Goal: Transaction & Acquisition: Subscribe to service/newsletter

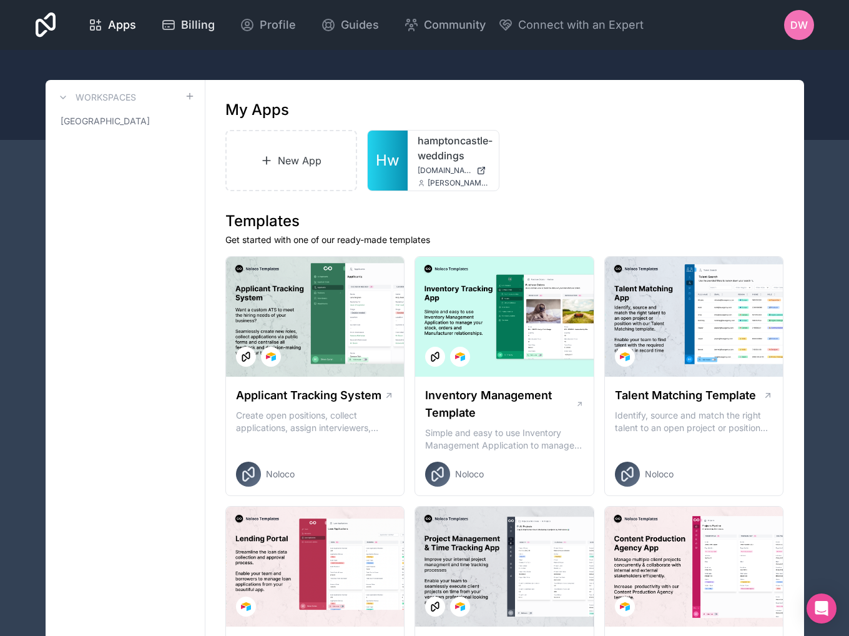
click at [192, 33] on span "Billing" at bounding box center [198, 24] width 34 height 17
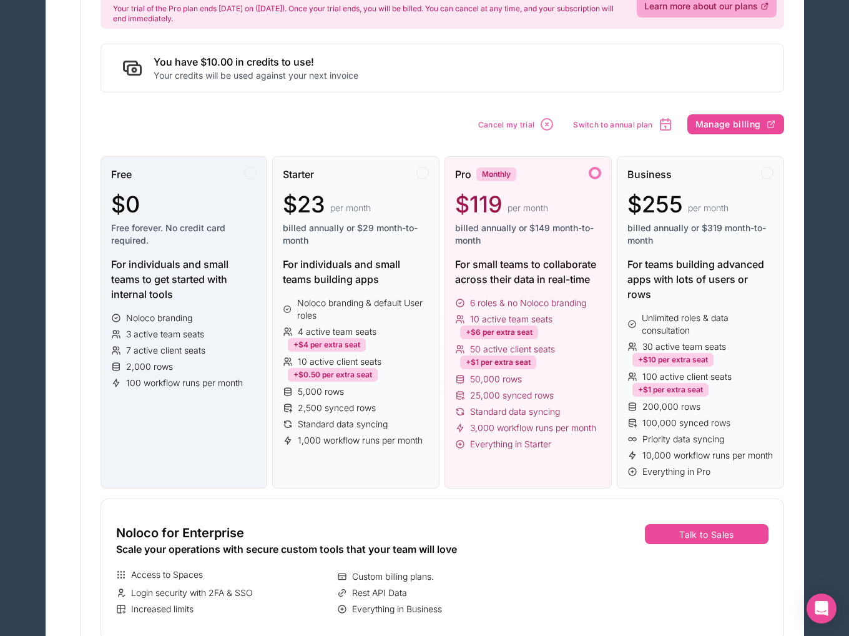
scroll to position [136, 0]
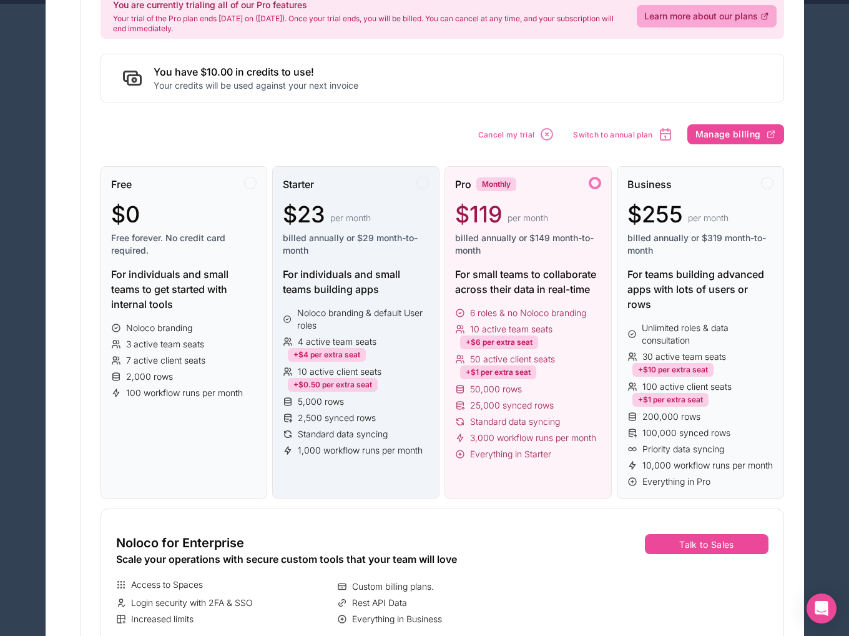
click at [412, 193] on div "Starter $23 per month billed annually or $29 month-to-month" at bounding box center [356, 222] width 146 height 90
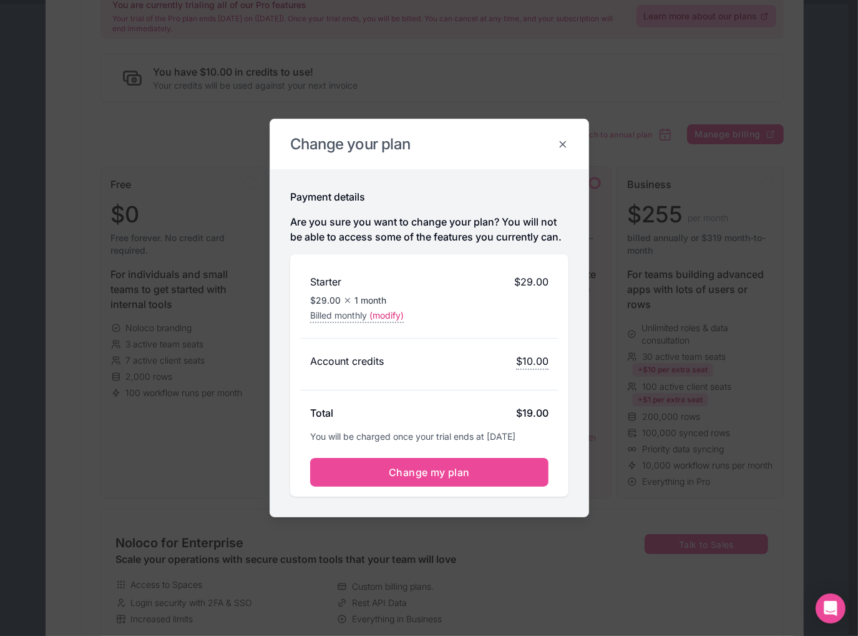
click at [561, 146] on icon at bounding box center [563, 145] width 6 height 6
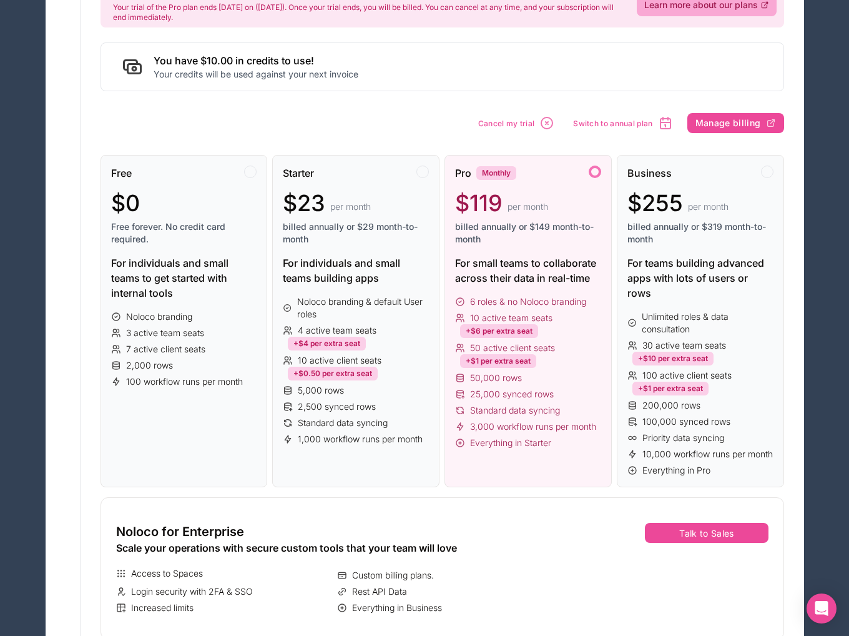
scroll to position [0, 0]
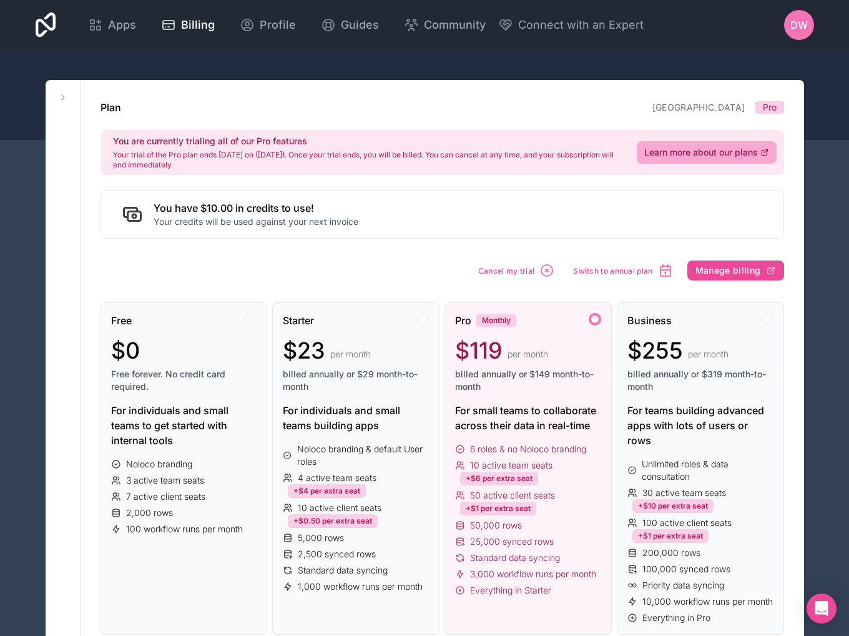
click at [464, 105] on div "Plan [GEOGRAPHIC_DATA] Pro" at bounding box center [443, 107] width 684 height 15
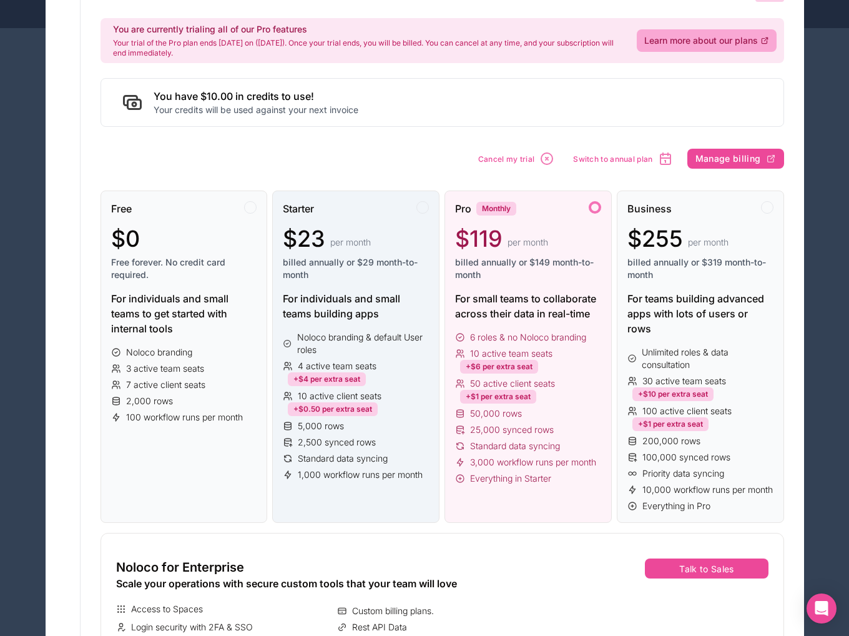
scroll to position [250, 0]
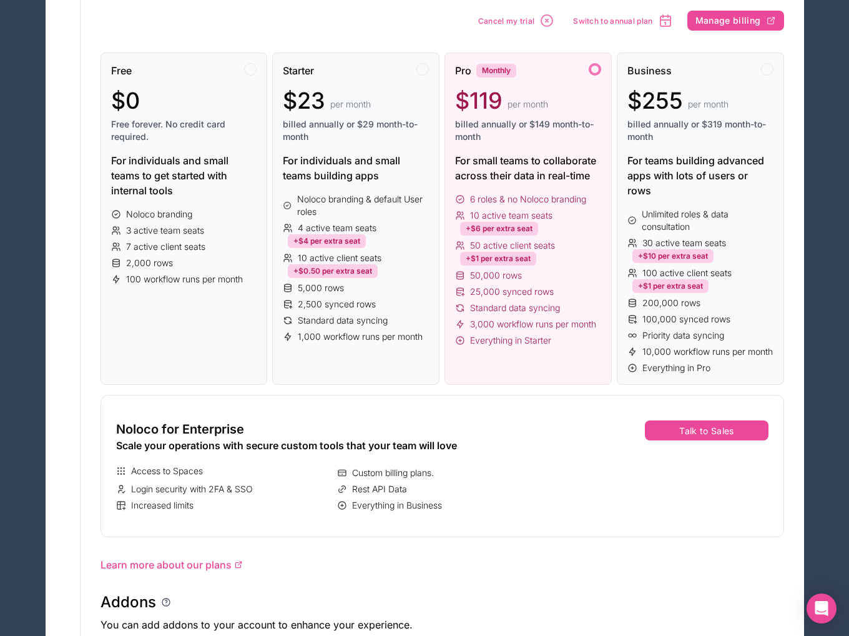
click at [327, 18] on div "Plan Hampton Castle Pro You are currently trialing all of our Pro features Your…" at bounding box center [443, 505] width 724 height 1351
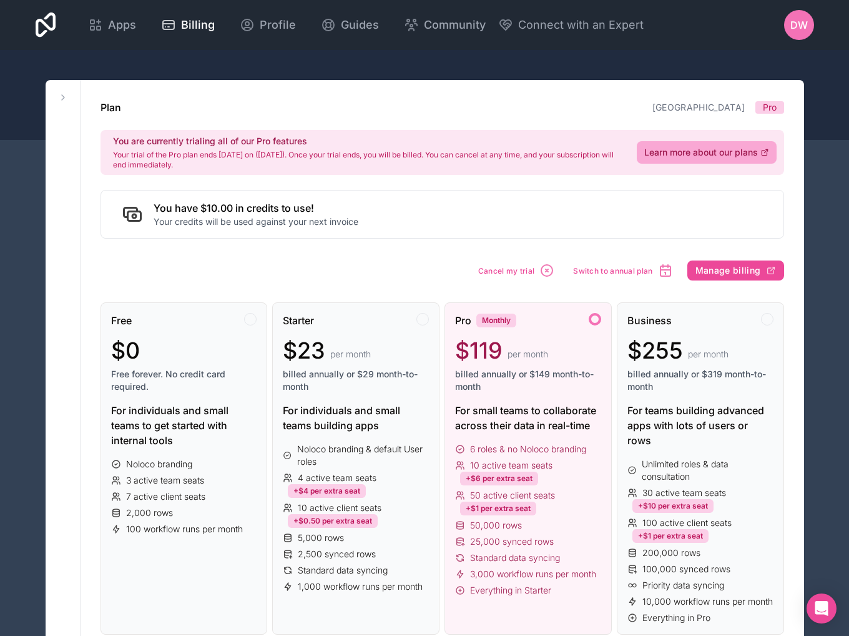
click at [560, 328] on div "Pro Monthly $119 per month billed annually or $149 month-to-month" at bounding box center [528, 358] width 146 height 90
click at [117, 31] on span "Apps" at bounding box center [122, 24] width 28 height 17
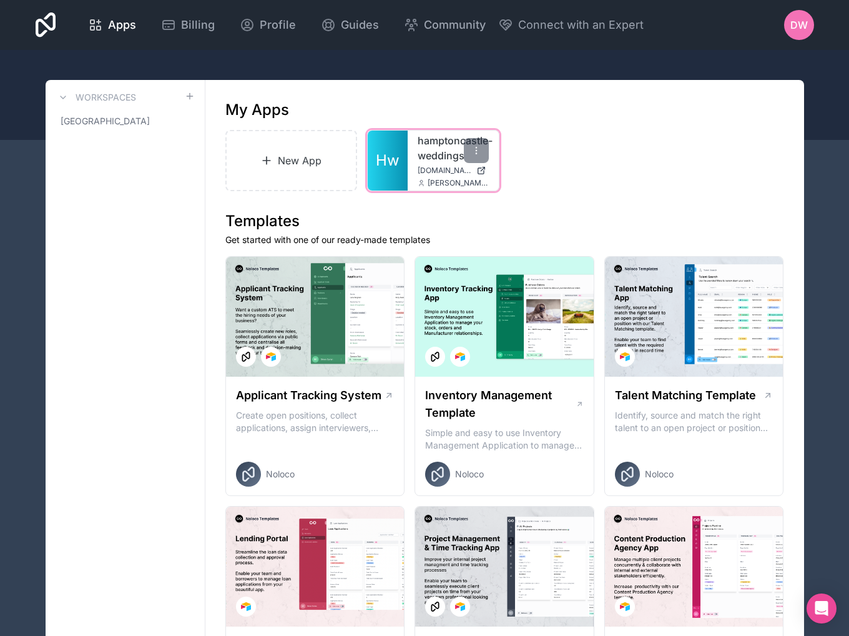
click at [407, 151] on link "Hw" at bounding box center [388, 160] width 40 height 60
